Goal: Find specific page/section: Find specific page/section

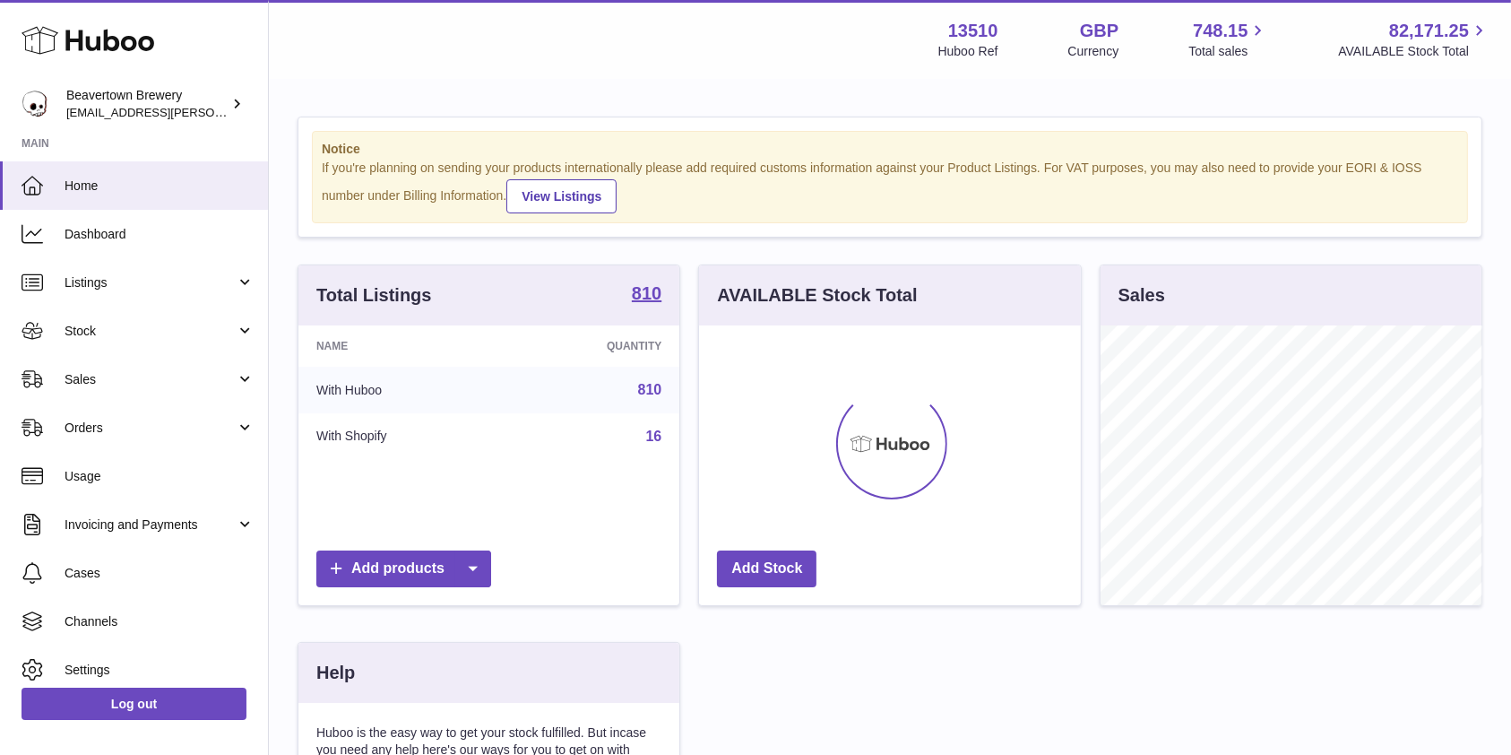
scroll to position [280, 381]
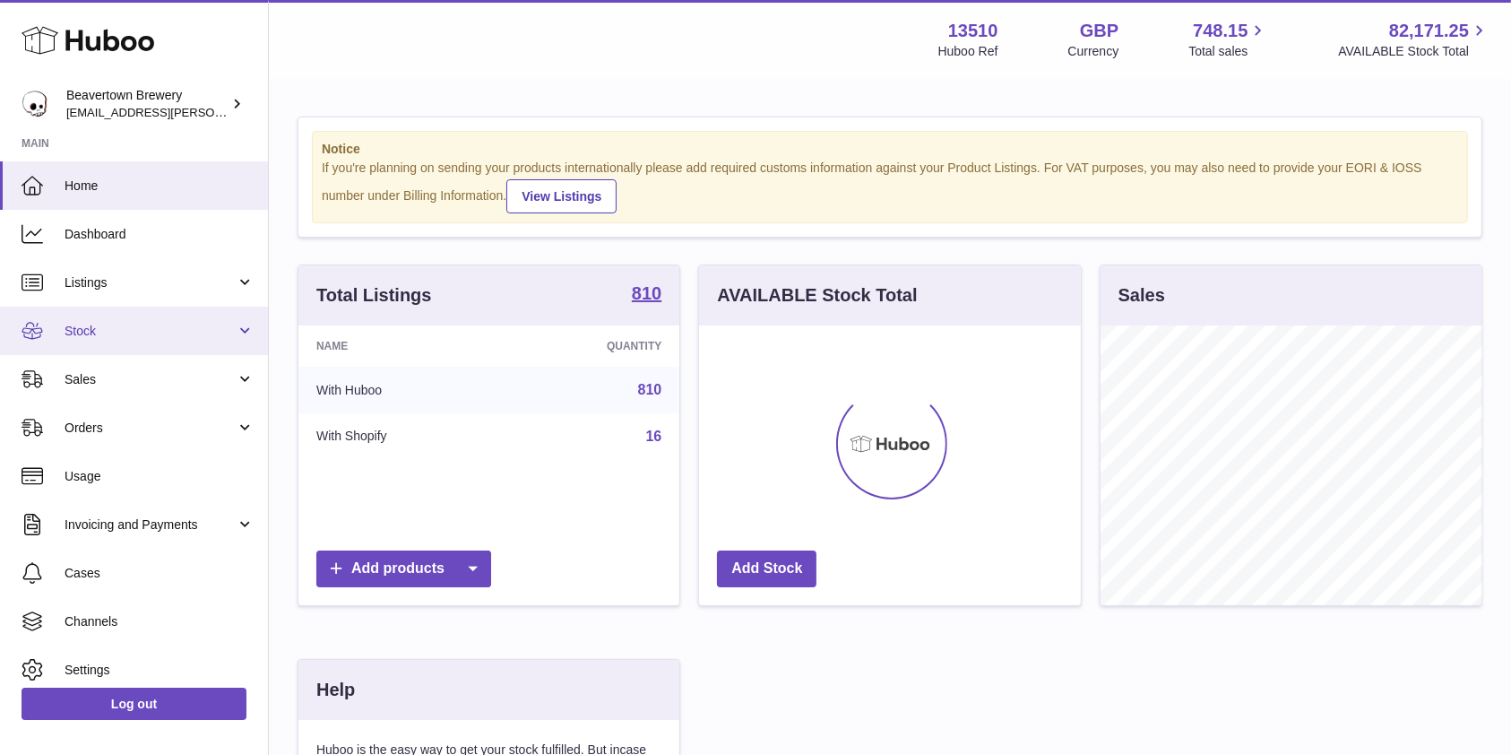
click at [104, 316] on link "Stock" at bounding box center [134, 331] width 268 height 48
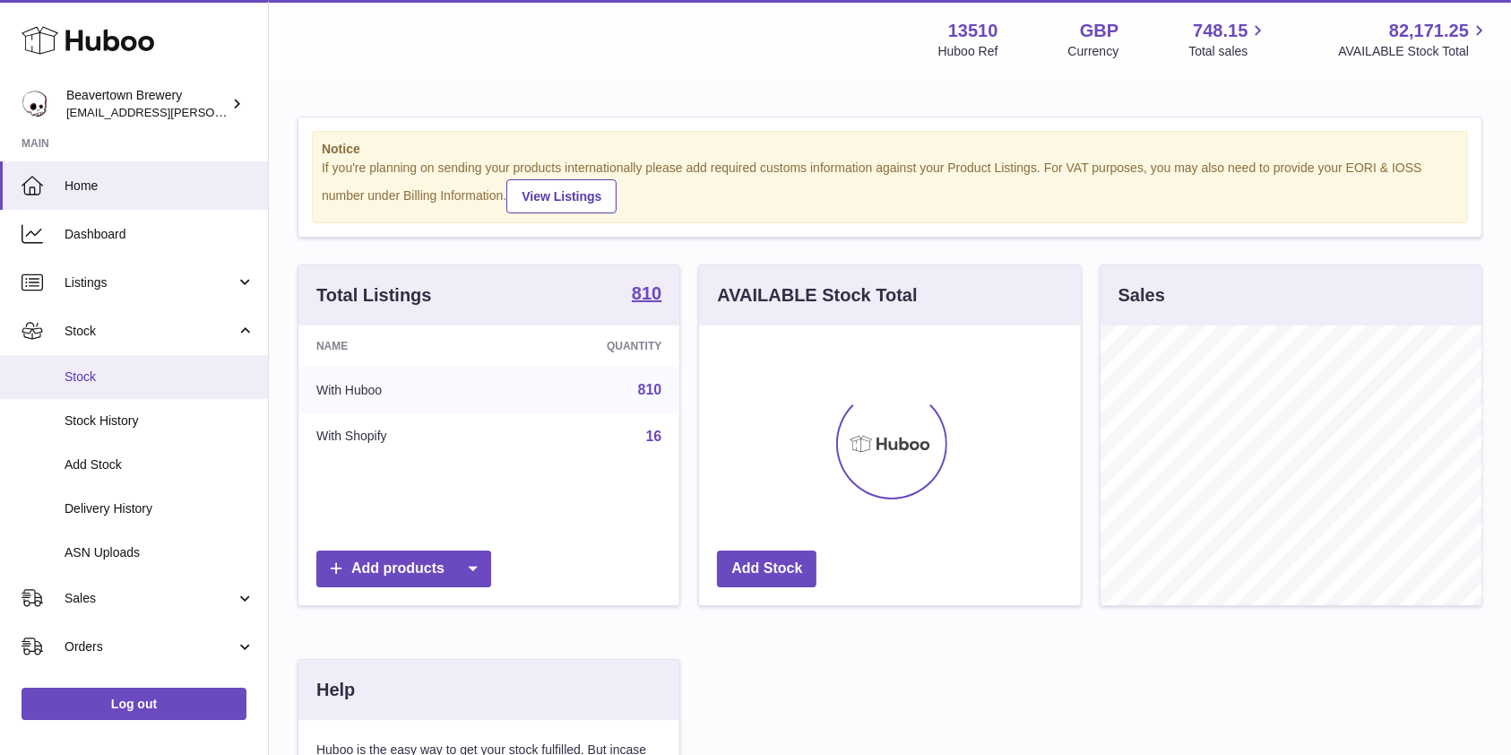
click at [112, 378] on span "Stock" at bounding box center [160, 376] width 190 height 17
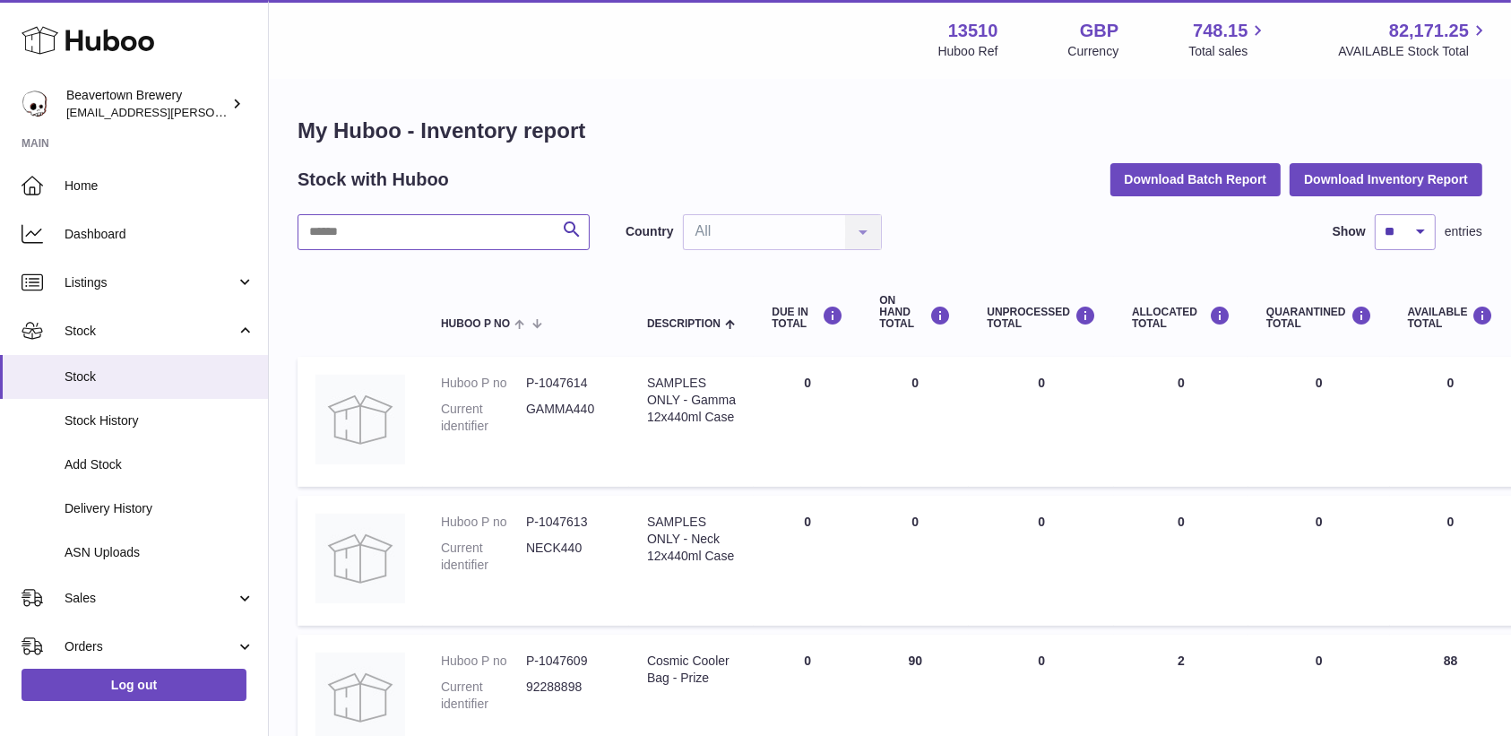
click at [363, 247] on input "text" at bounding box center [444, 232] width 292 height 36
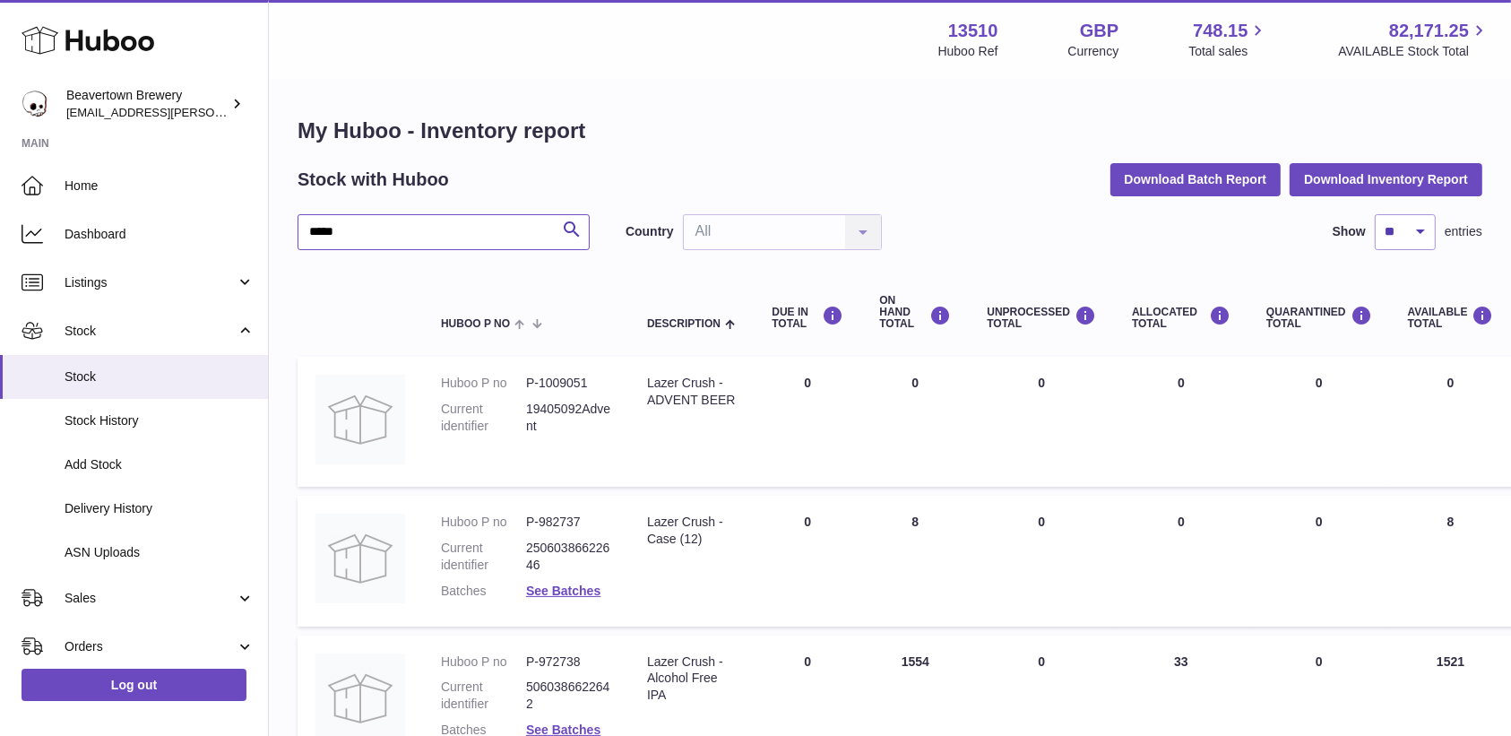
type input "*****"
click at [101, 593] on span "Sales" at bounding box center [150, 598] width 171 height 17
click at [100, 636] on span "Sales" at bounding box center [160, 644] width 190 height 17
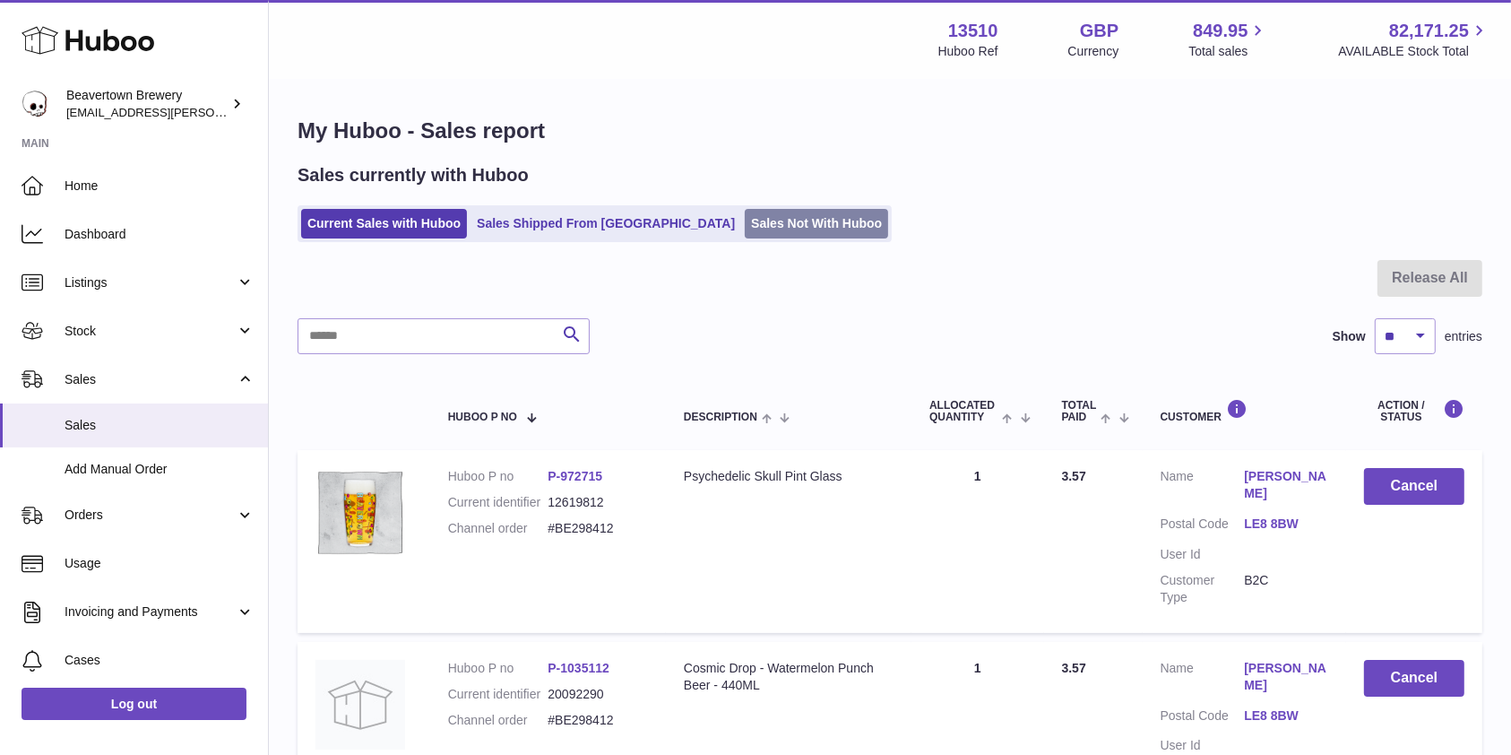
click at [766, 225] on link "Sales Not With Huboo" at bounding box center [816, 224] width 143 height 30
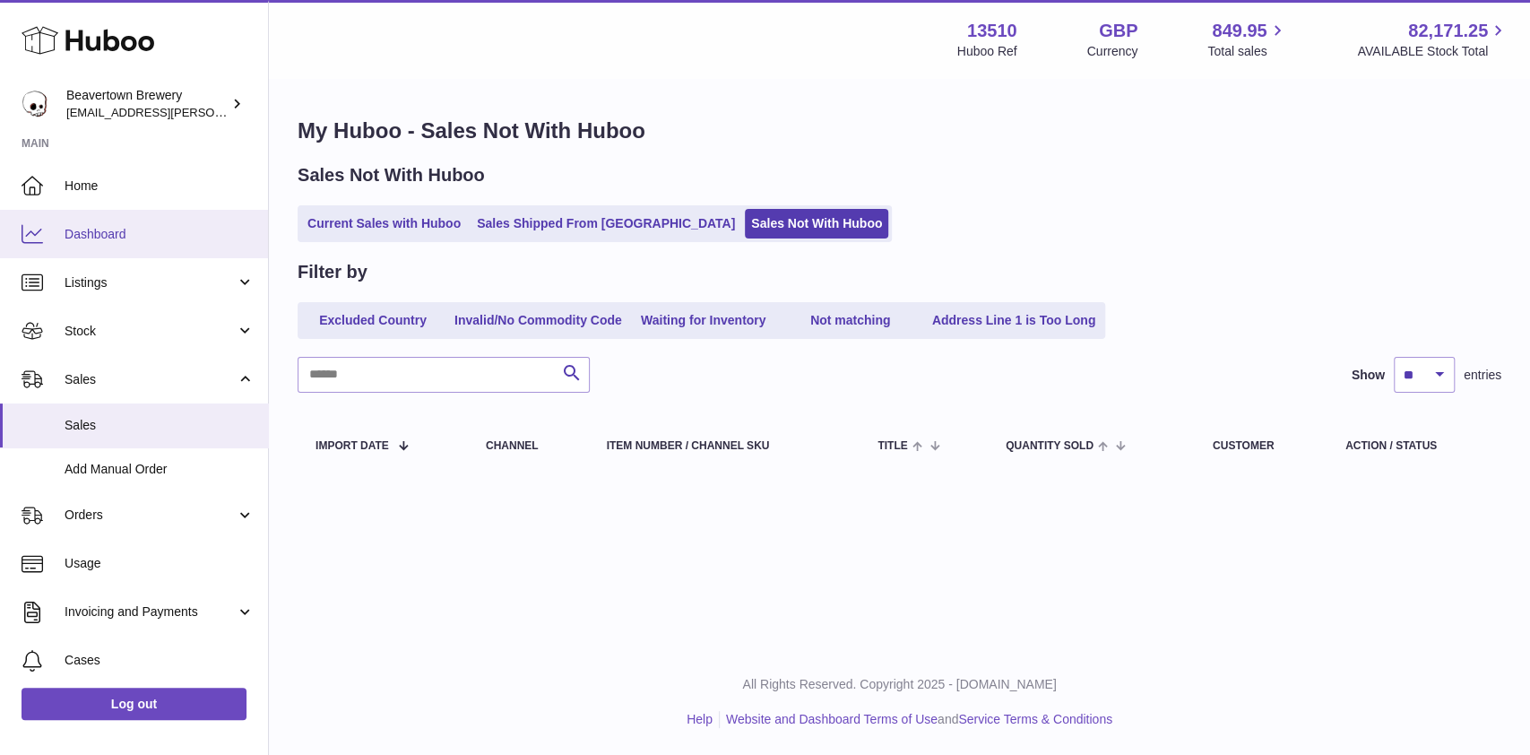
click at [116, 226] on span "Dashboard" at bounding box center [160, 234] width 190 height 17
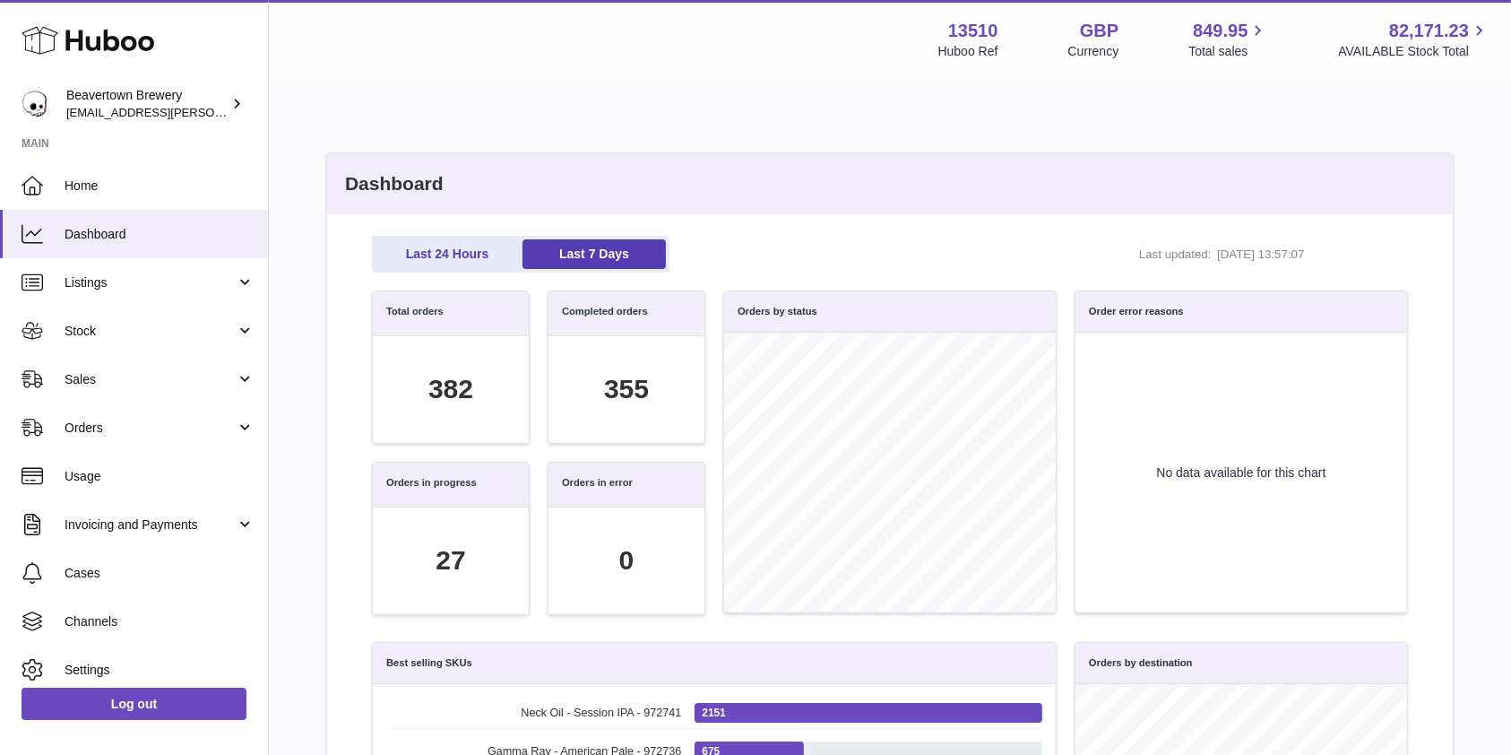
scroll to position [206, 1017]
click at [120, 391] on link "Sales" at bounding box center [134, 379] width 268 height 48
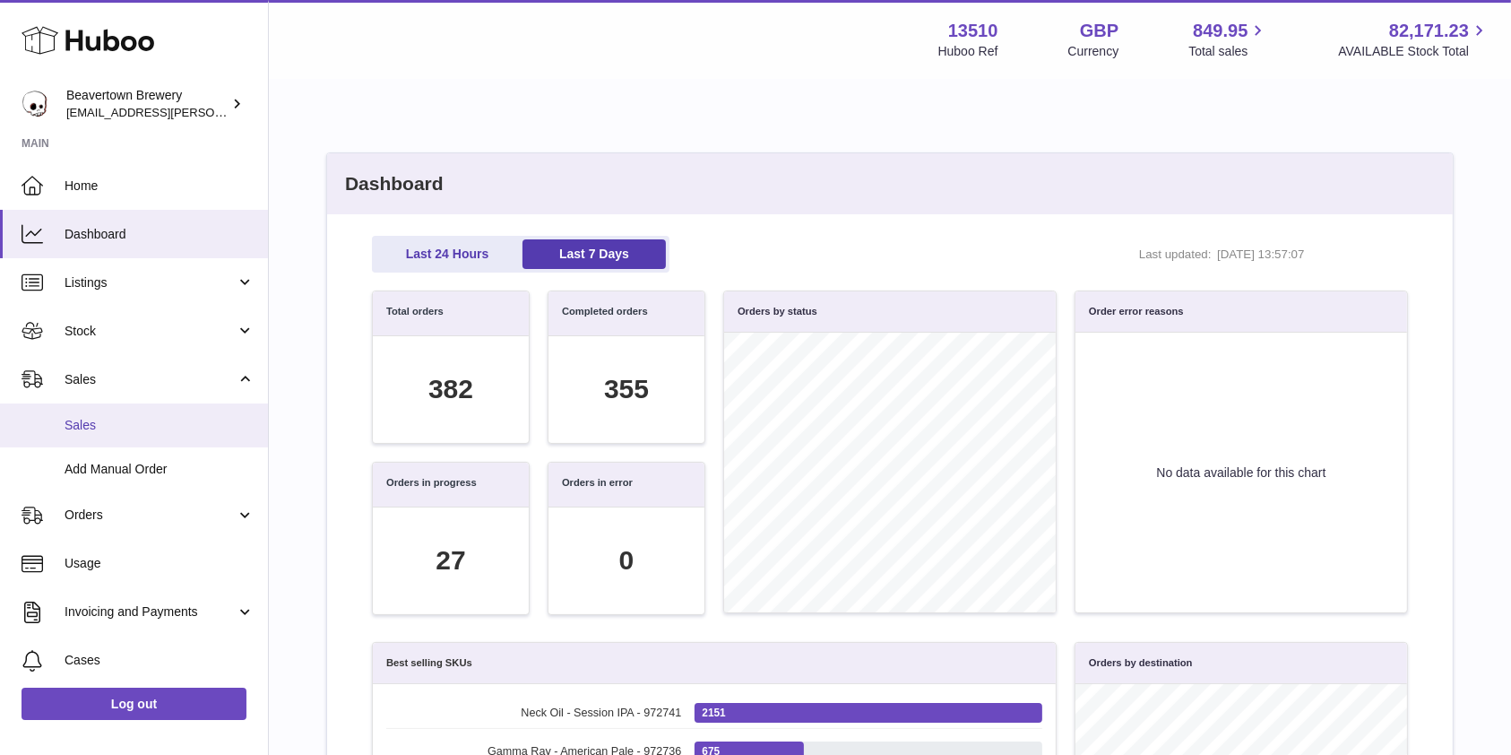
click at [107, 427] on span "Sales" at bounding box center [160, 425] width 190 height 17
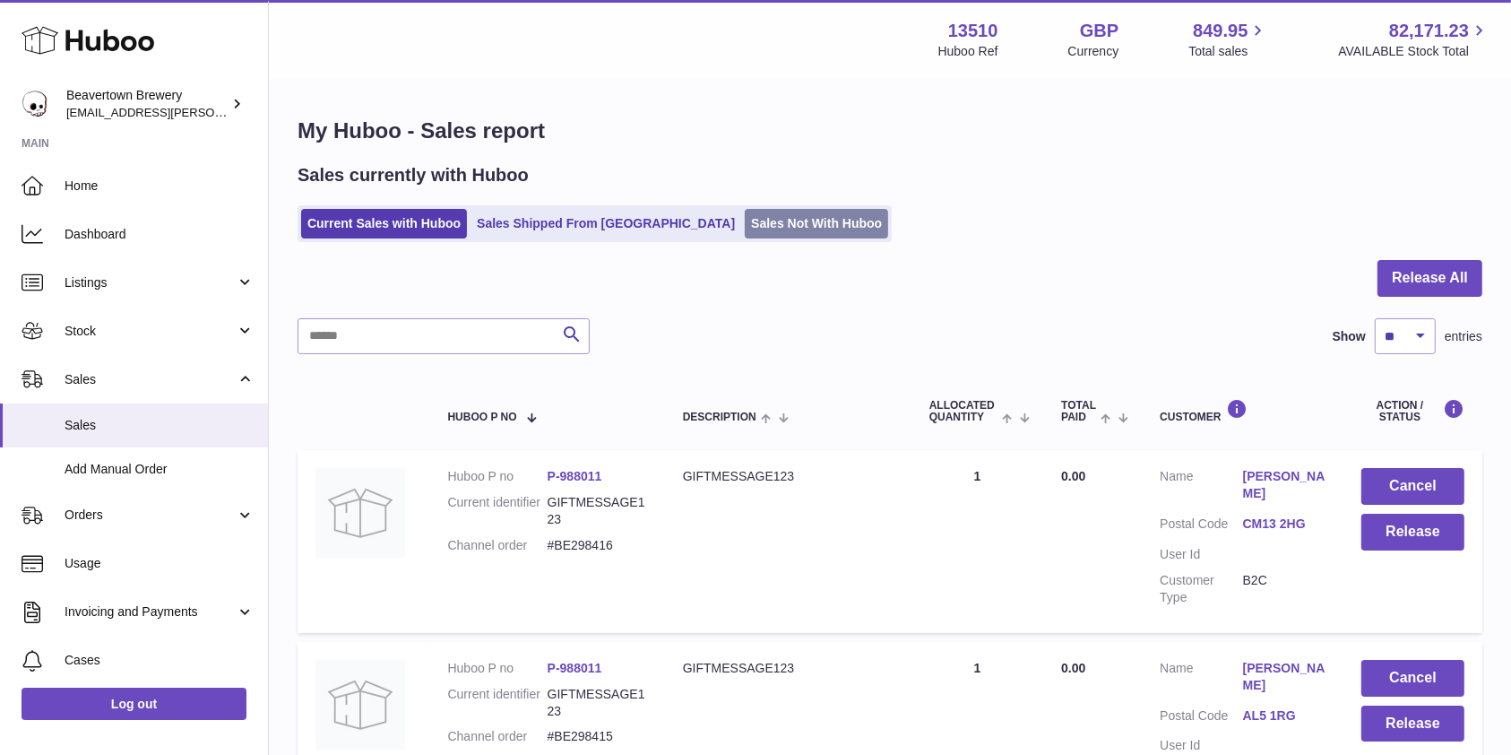
click at [745, 215] on link "Sales Not With Huboo" at bounding box center [816, 224] width 143 height 30
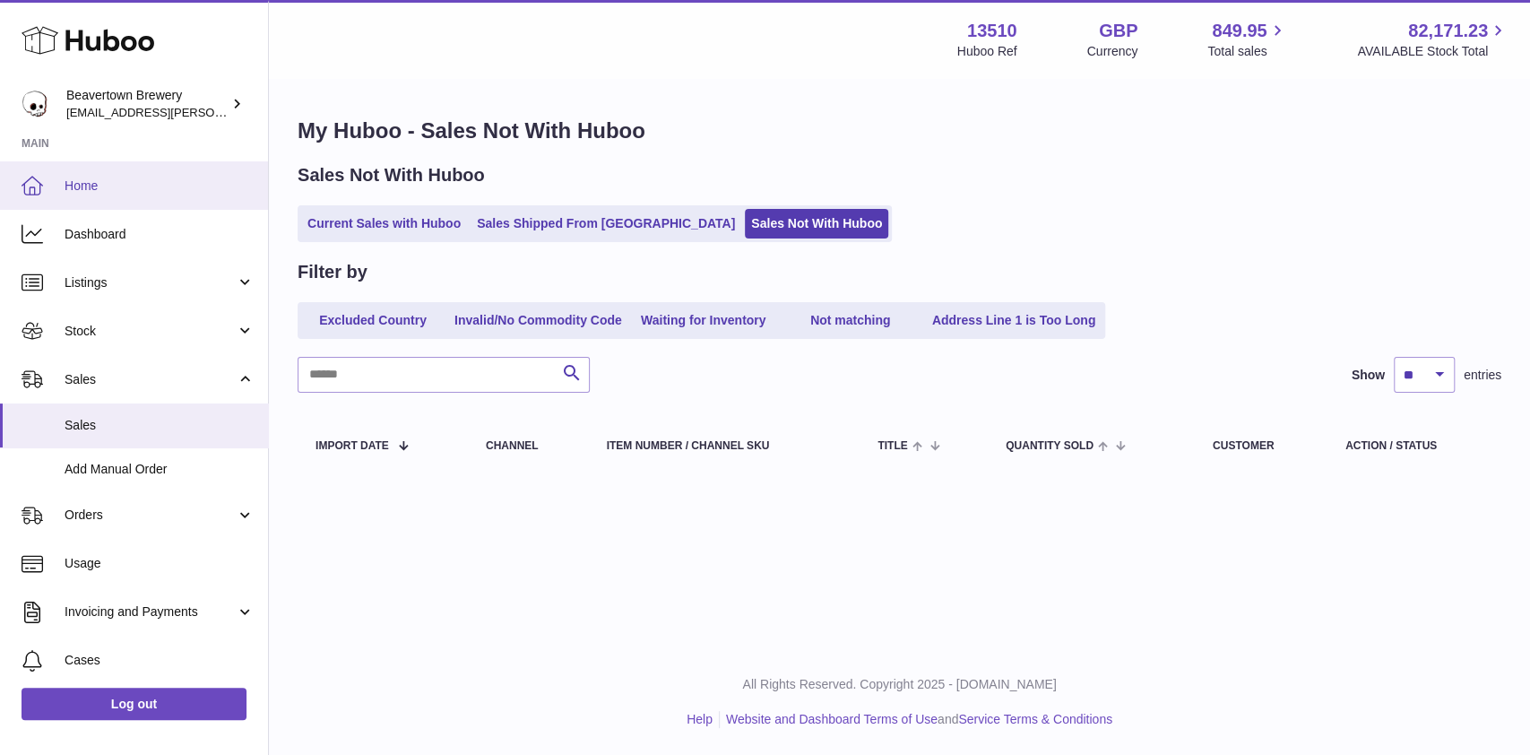
click at [139, 198] on link "Home" at bounding box center [134, 185] width 268 height 48
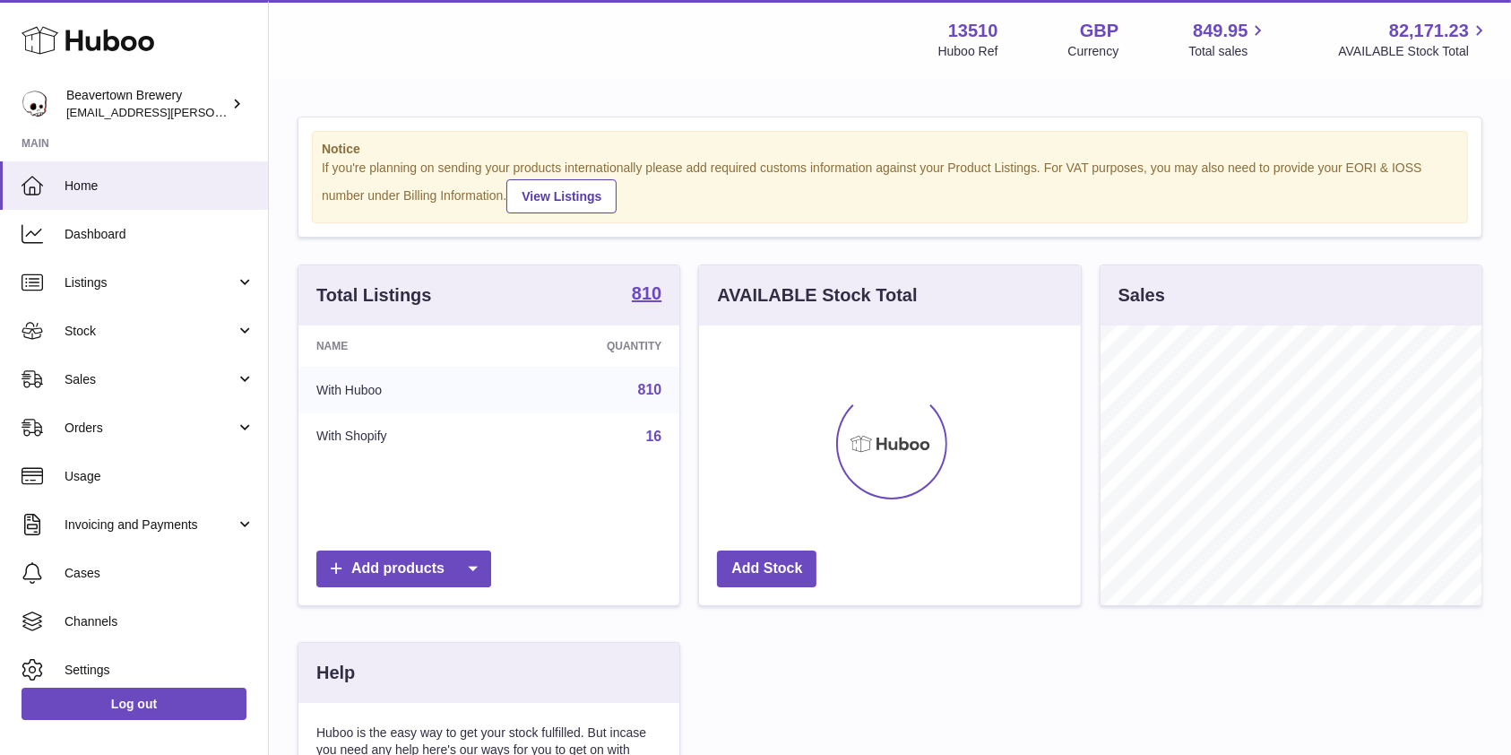
scroll to position [280, 381]
